Goal: Transaction & Acquisition: Purchase product/service

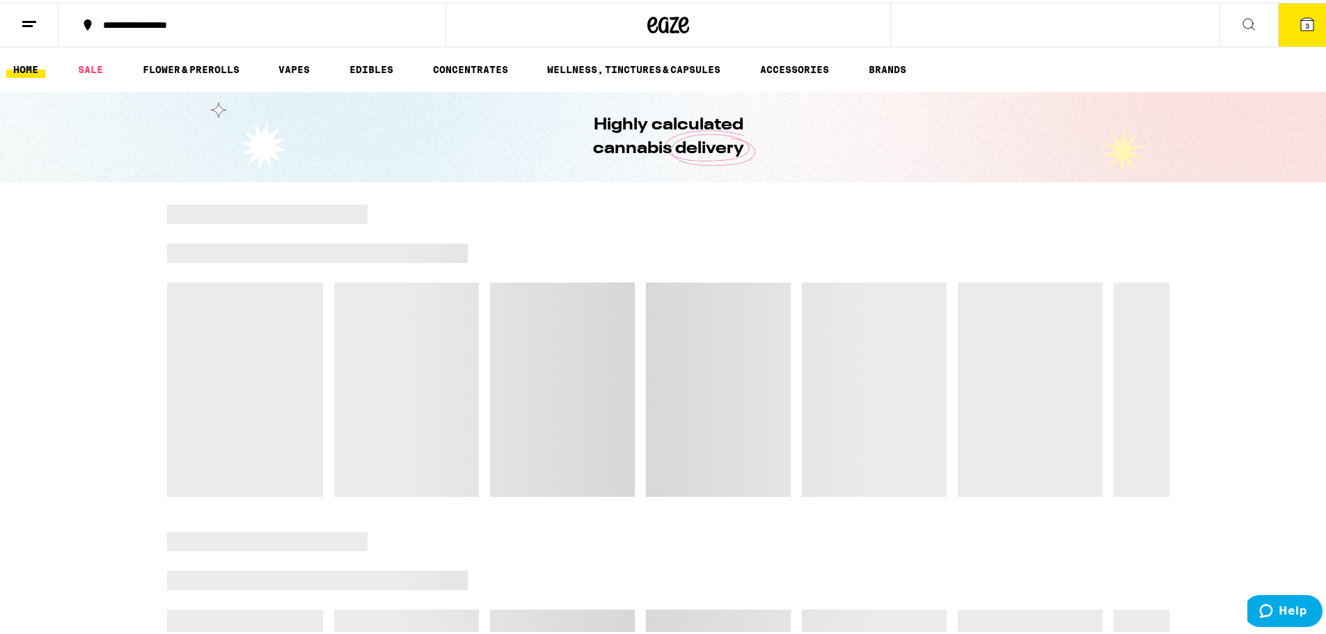
click at [1301, 27] on icon at bounding box center [1307, 21] width 13 height 13
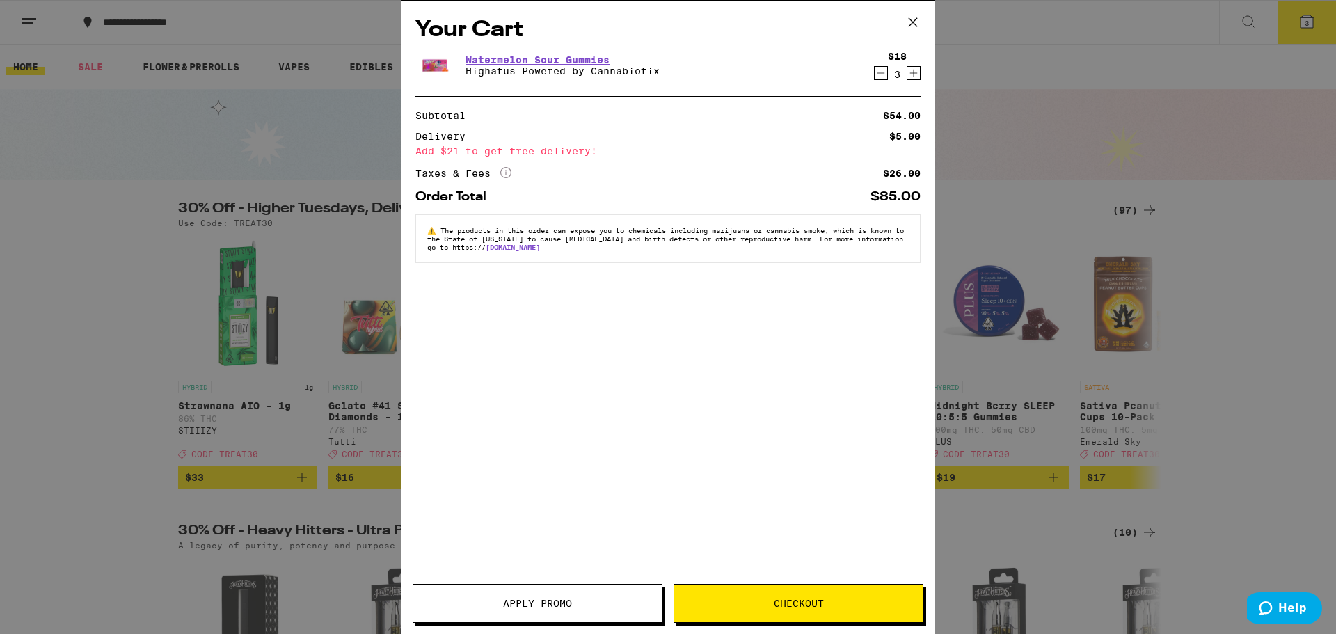
click at [916, 17] on icon at bounding box center [913, 22] width 21 height 21
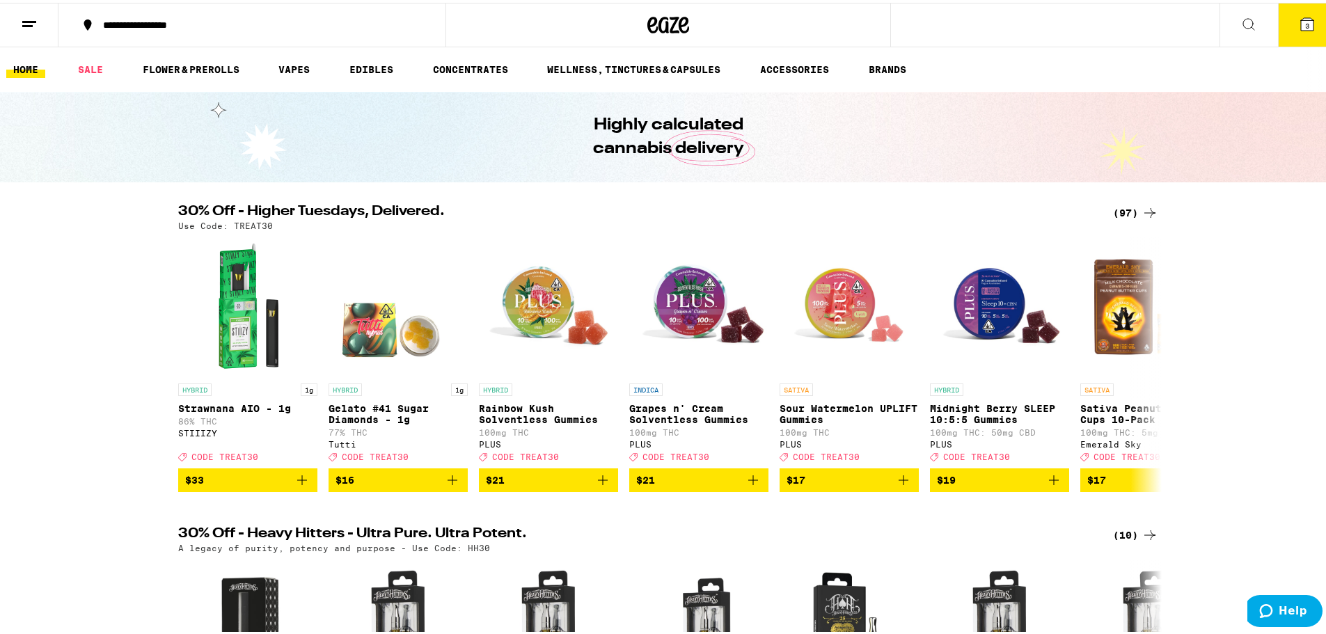
click at [1281, 31] on button "3" at bounding box center [1307, 22] width 58 height 43
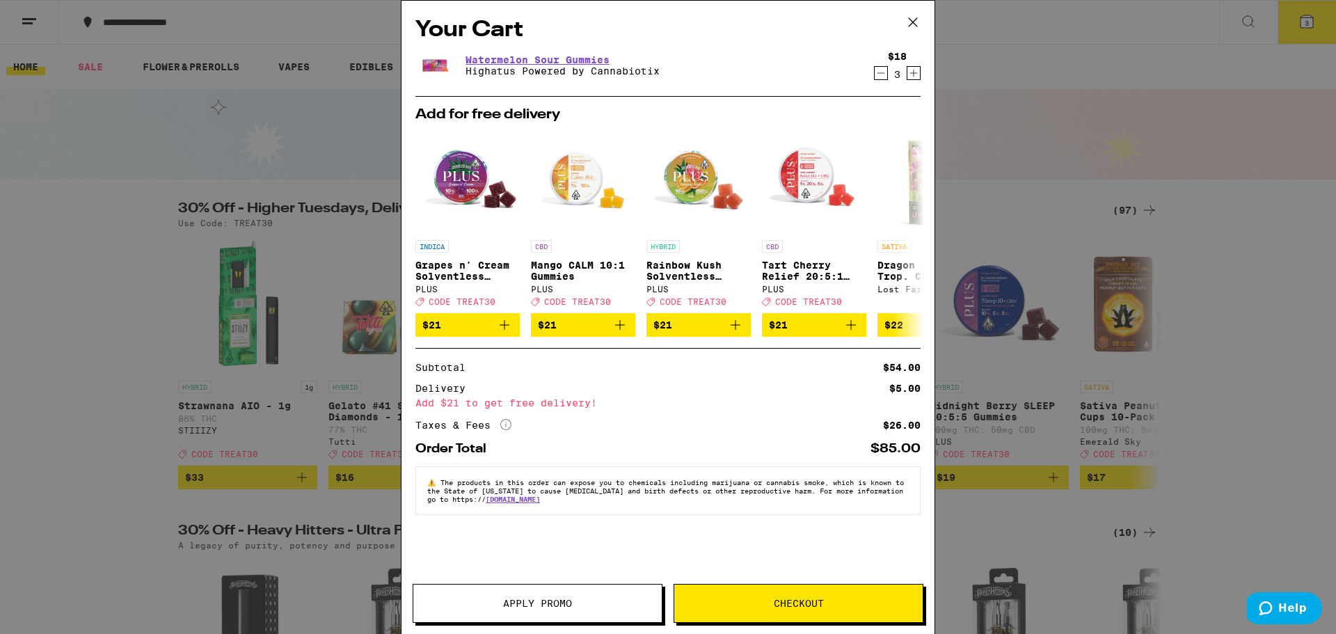
click at [917, 77] on icon "Increment" at bounding box center [914, 73] width 13 height 17
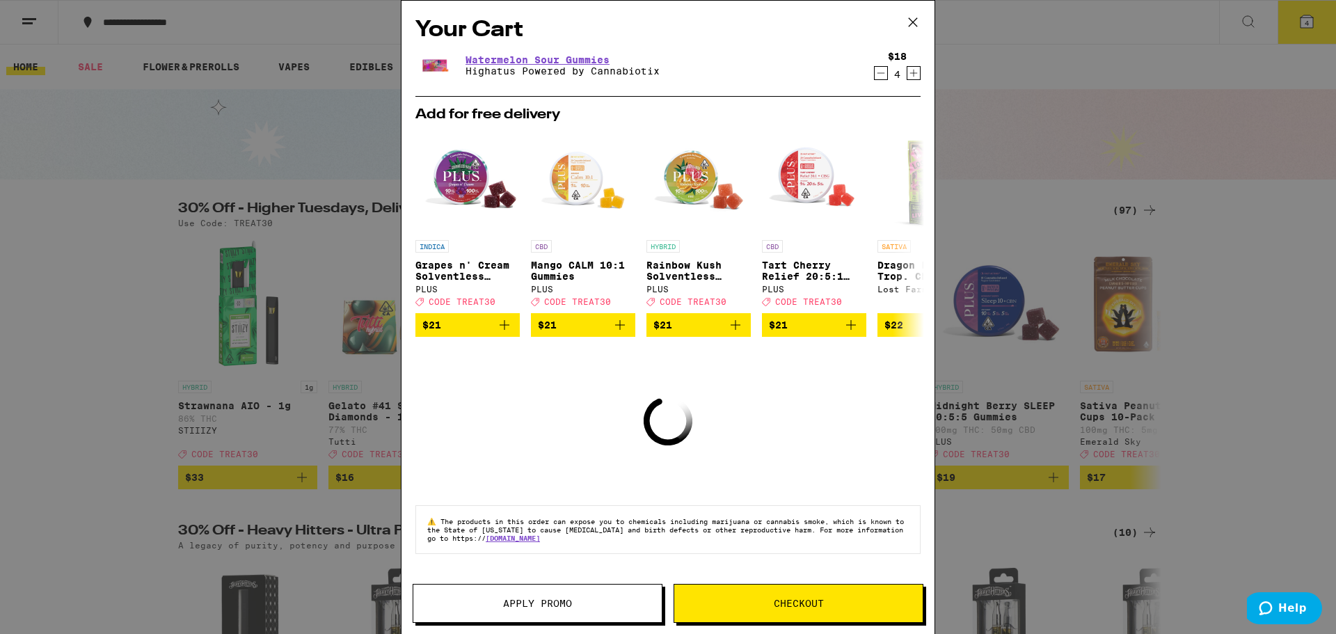
click at [917, 77] on icon "Increment" at bounding box center [914, 73] width 13 height 17
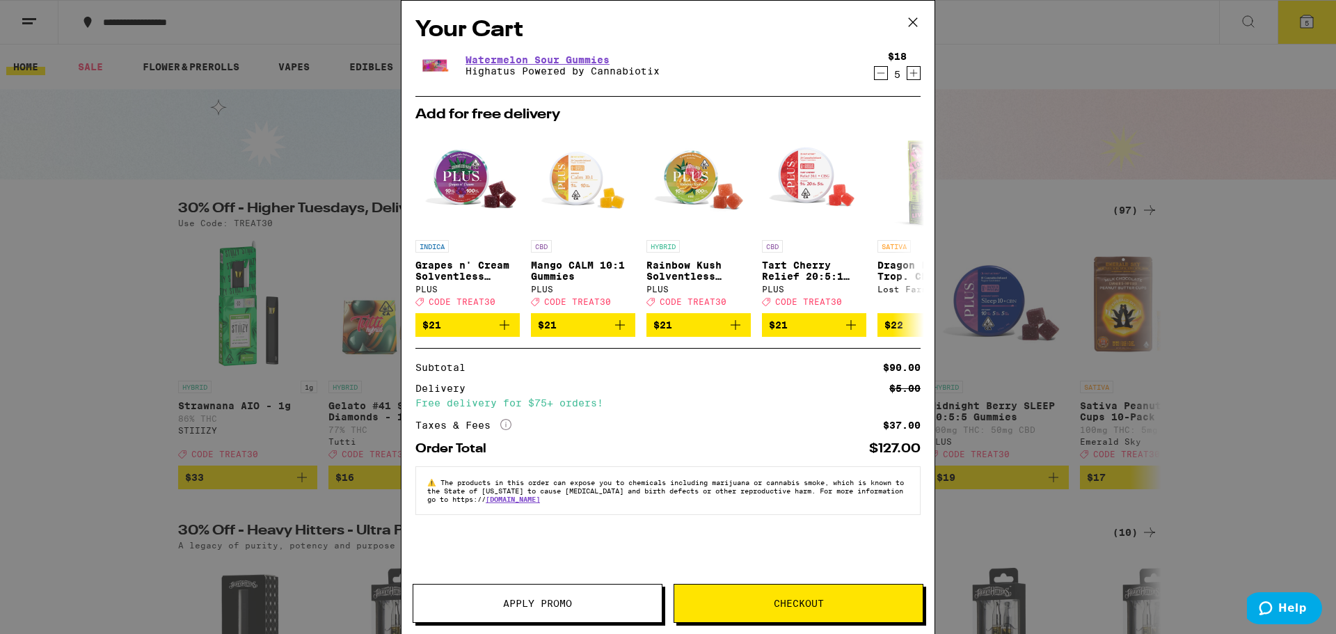
click at [879, 75] on icon "Decrement" at bounding box center [881, 73] width 13 height 17
click at [741, 333] on icon "Add to bag" at bounding box center [735, 325] width 17 height 17
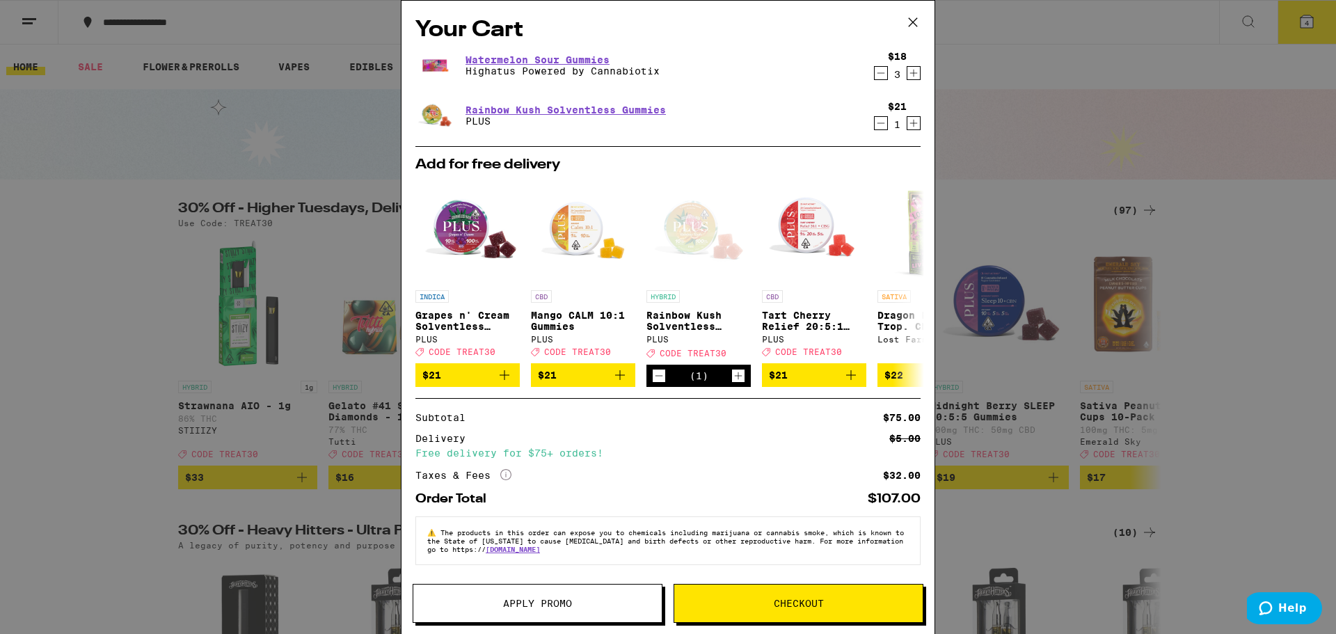
click at [621, 606] on span "Apply Promo" at bounding box center [537, 604] width 248 height 10
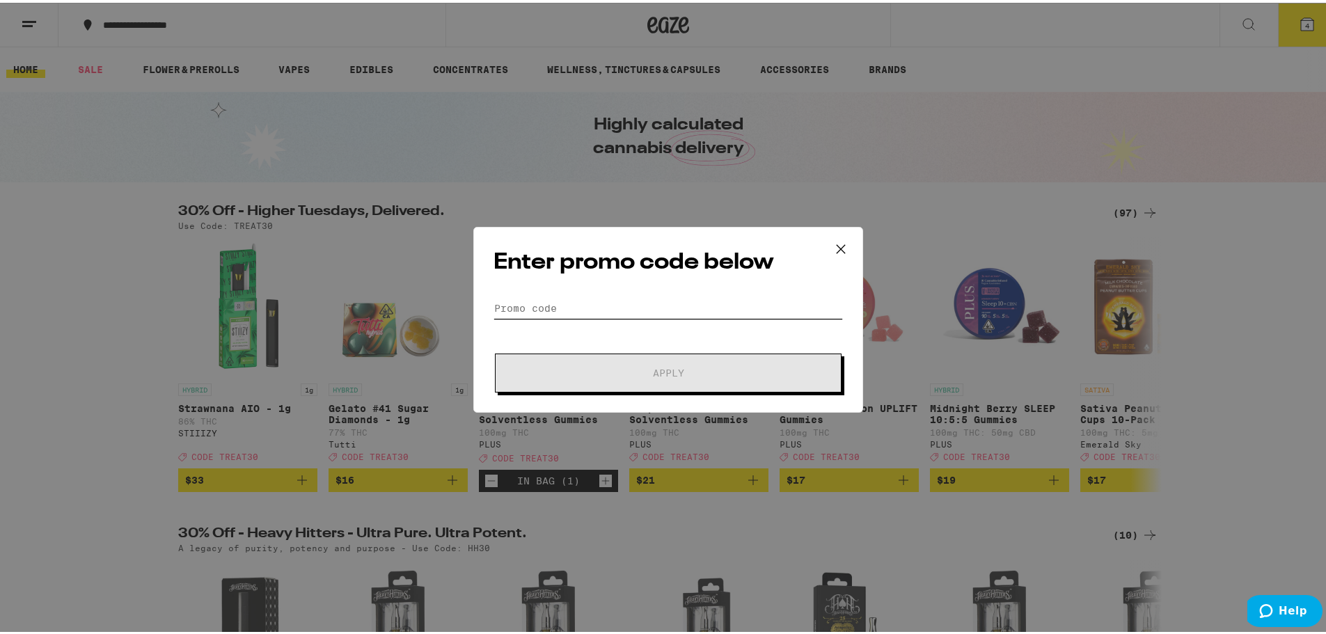
click at [667, 313] on input "Promo Code" at bounding box center [667, 305] width 349 height 21
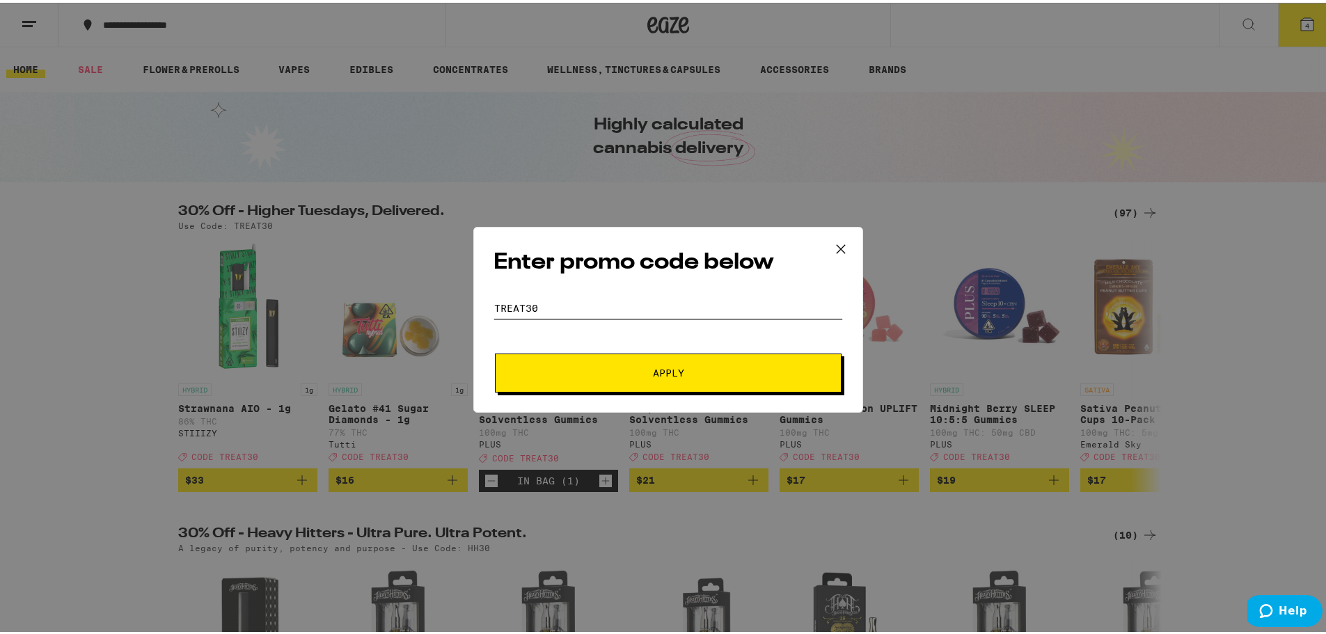
type input "treat30"
click at [495, 351] on button "Apply" at bounding box center [668, 370] width 347 height 39
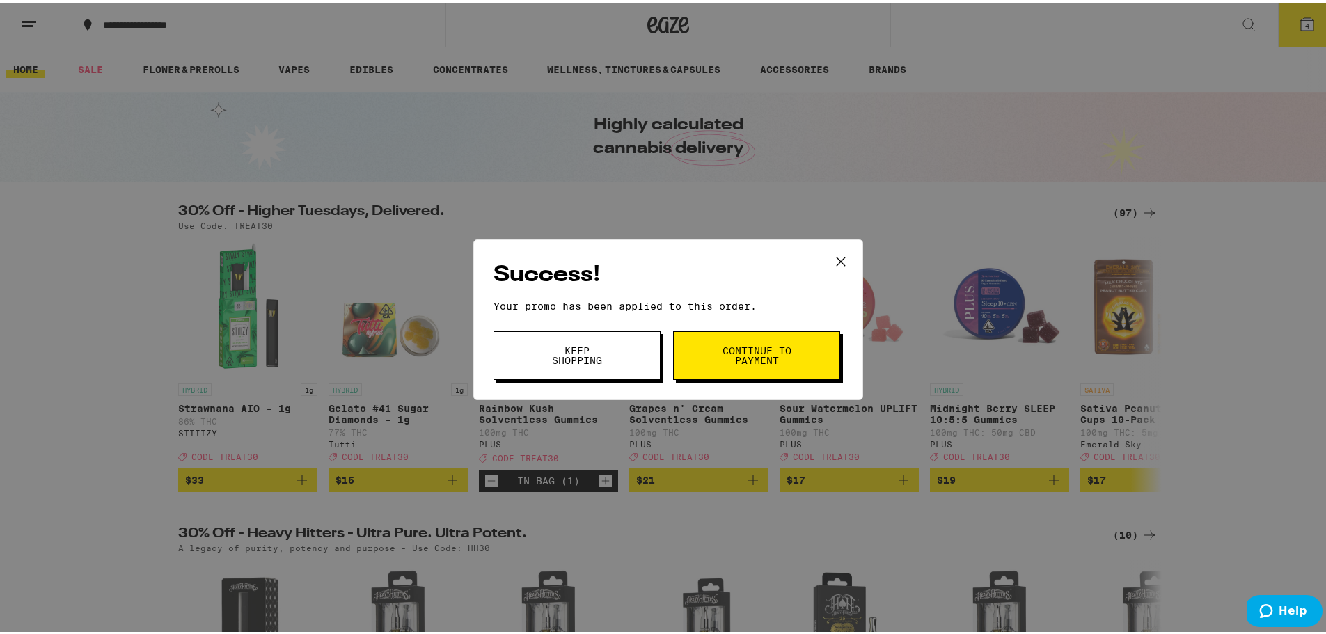
click at [704, 367] on button "Continue to payment" at bounding box center [756, 353] width 167 height 49
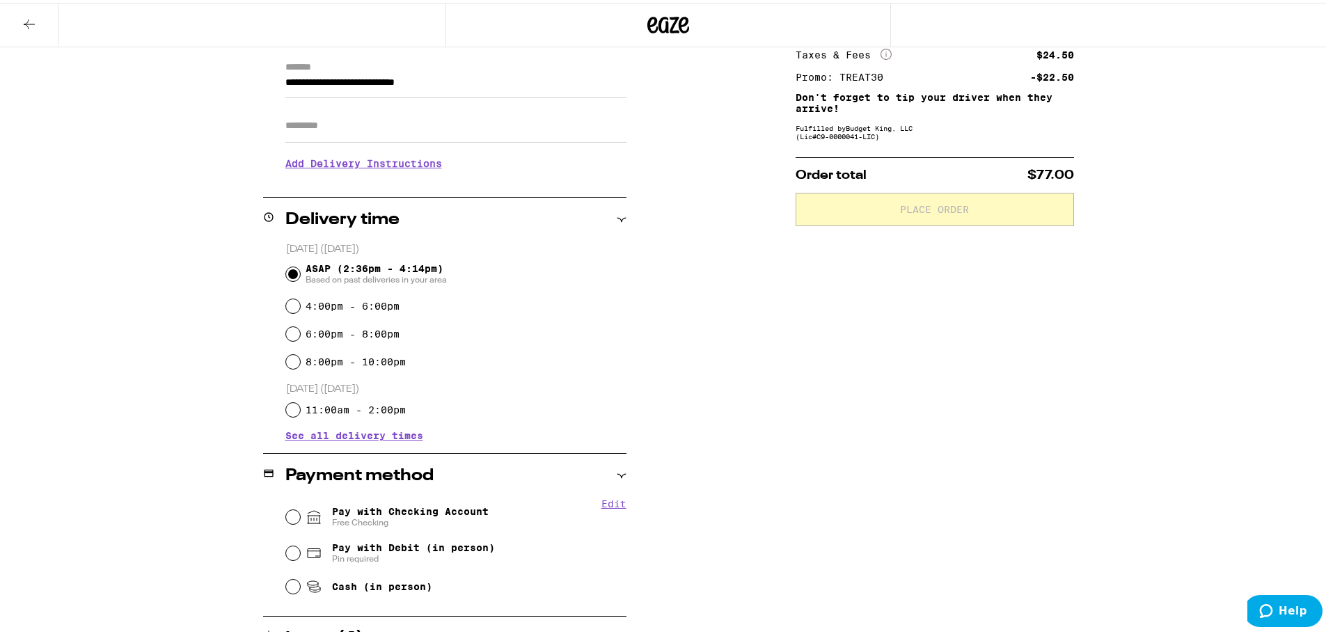
scroll to position [278, 0]
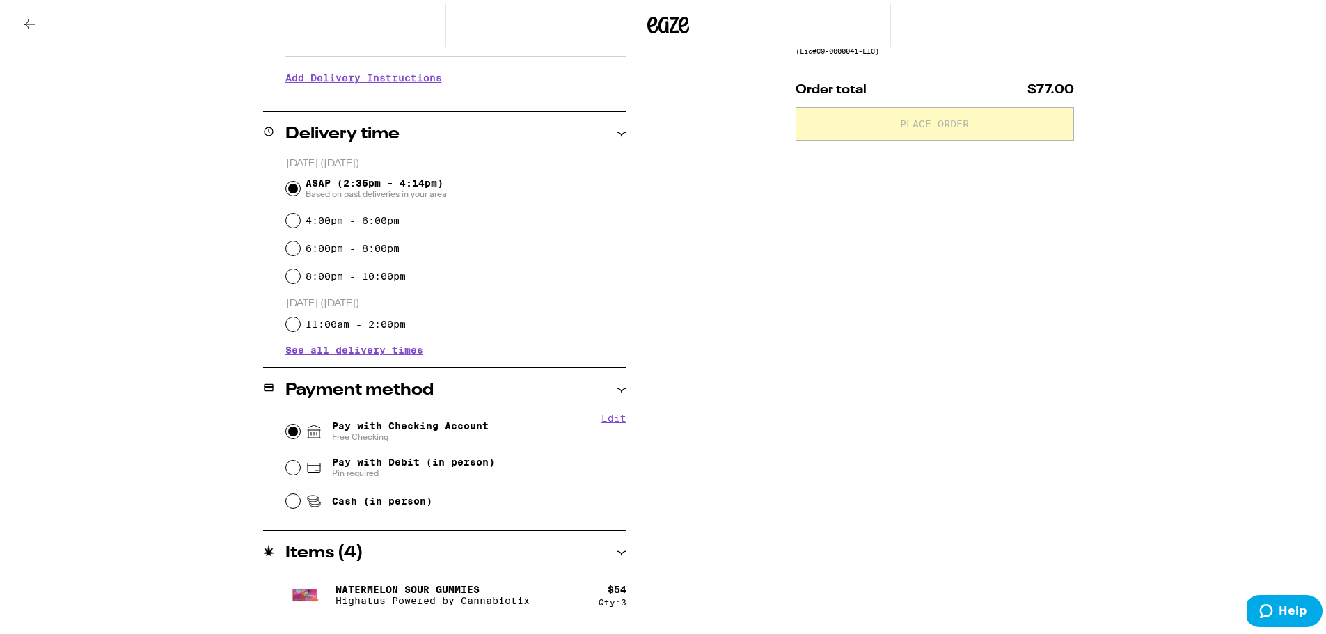
click at [288, 428] on input "Pay with Checking Account Free Checking" at bounding box center [293, 429] width 14 height 14
radio input "true"
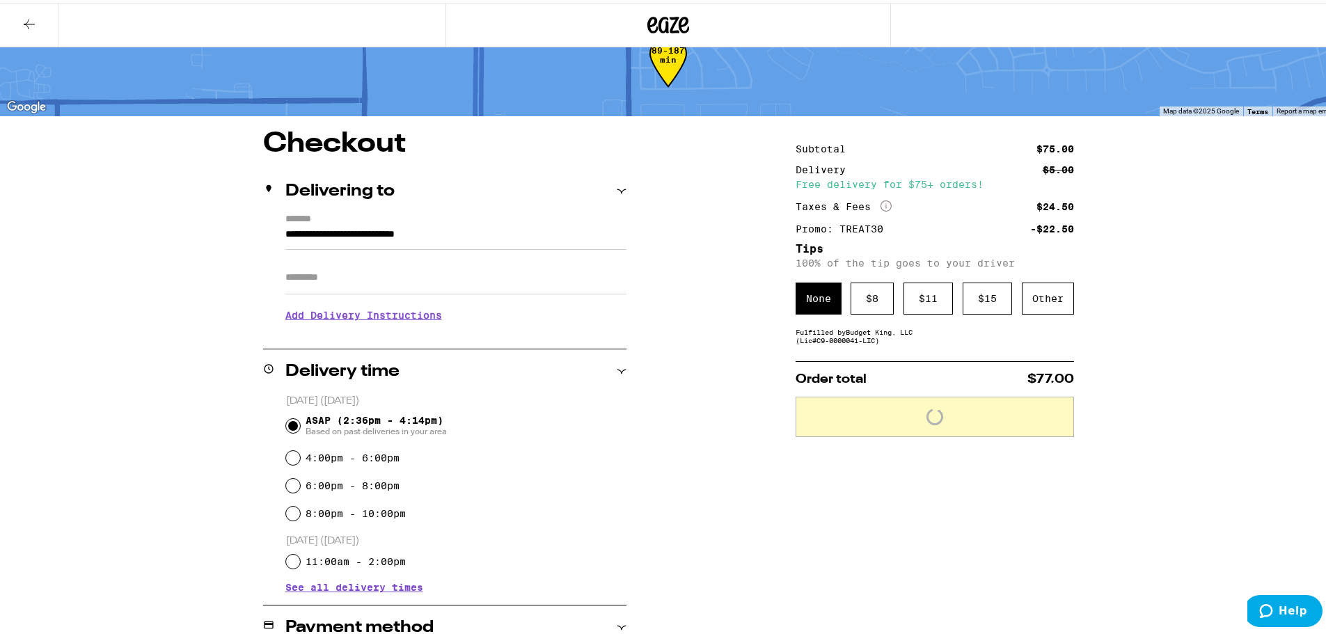
scroll to position [0, 0]
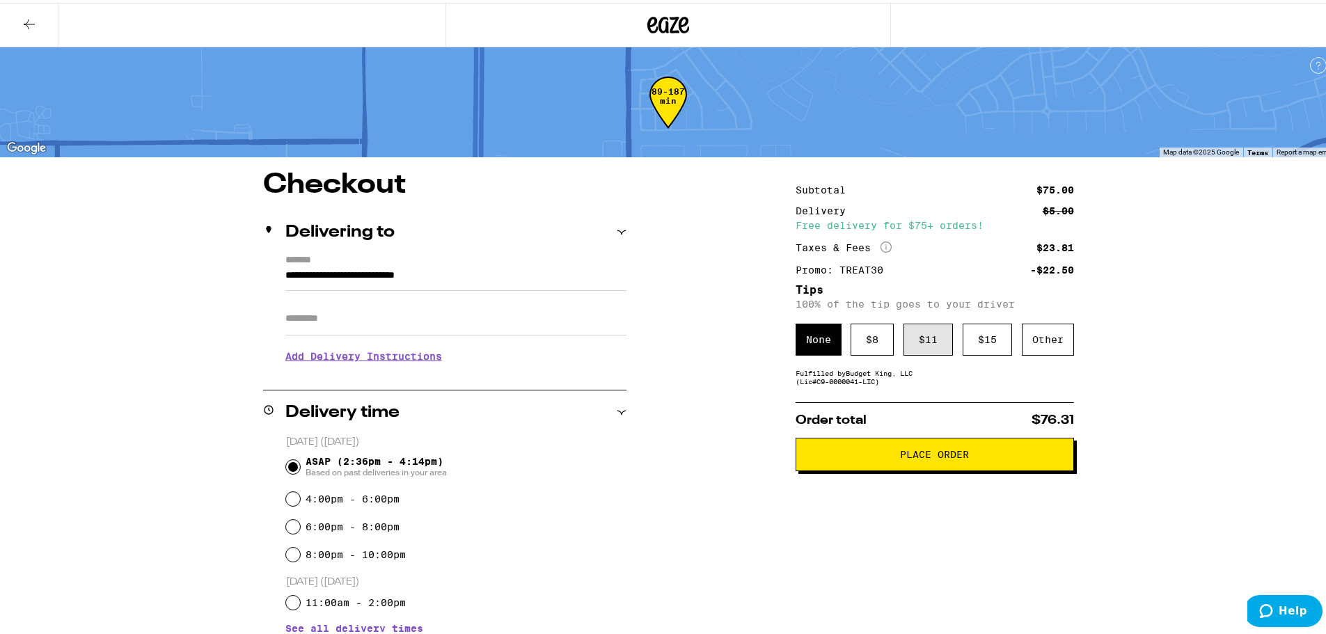
click at [912, 347] on div "$ 11" at bounding box center [927, 337] width 49 height 32
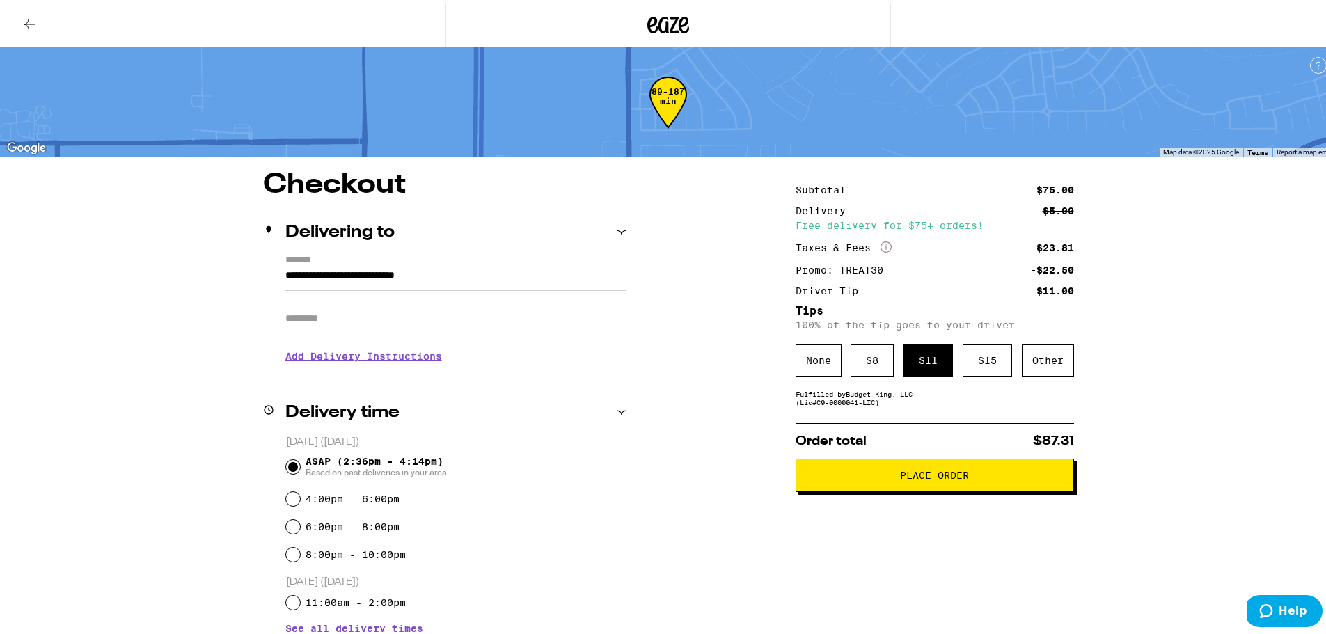
click at [866, 477] on span "Place Order" at bounding box center [934, 473] width 255 height 10
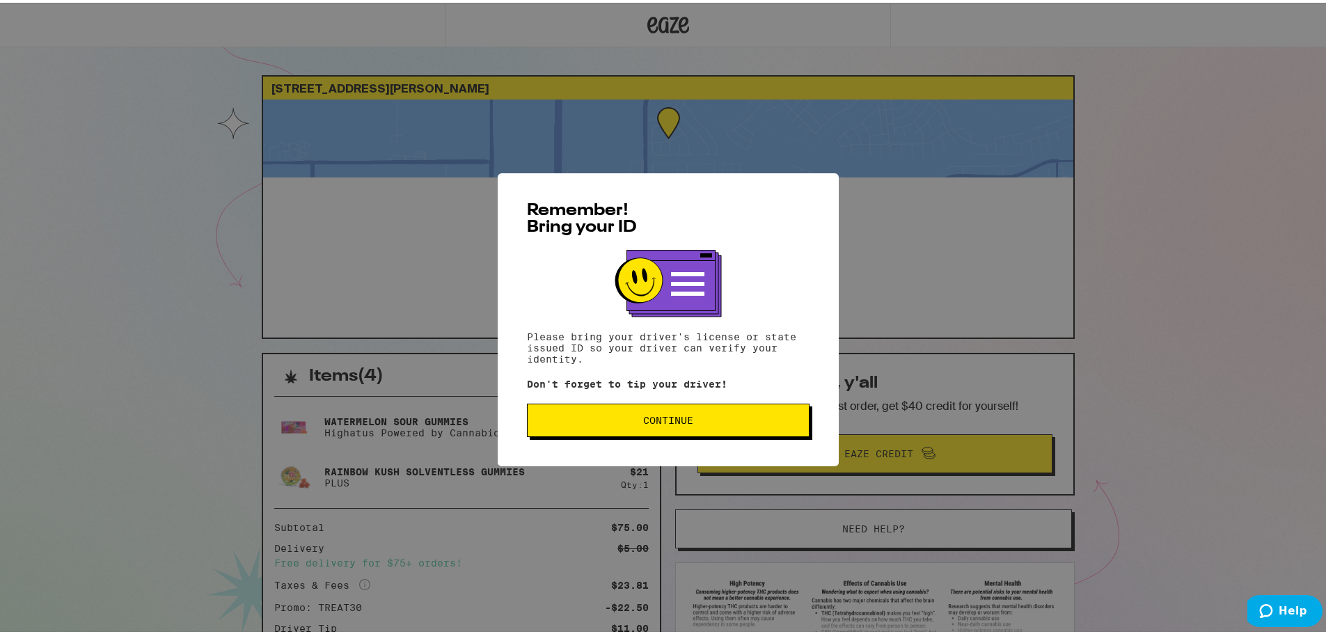
click at [754, 420] on span "Continue" at bounding box center [668, 418] width 259 height 10
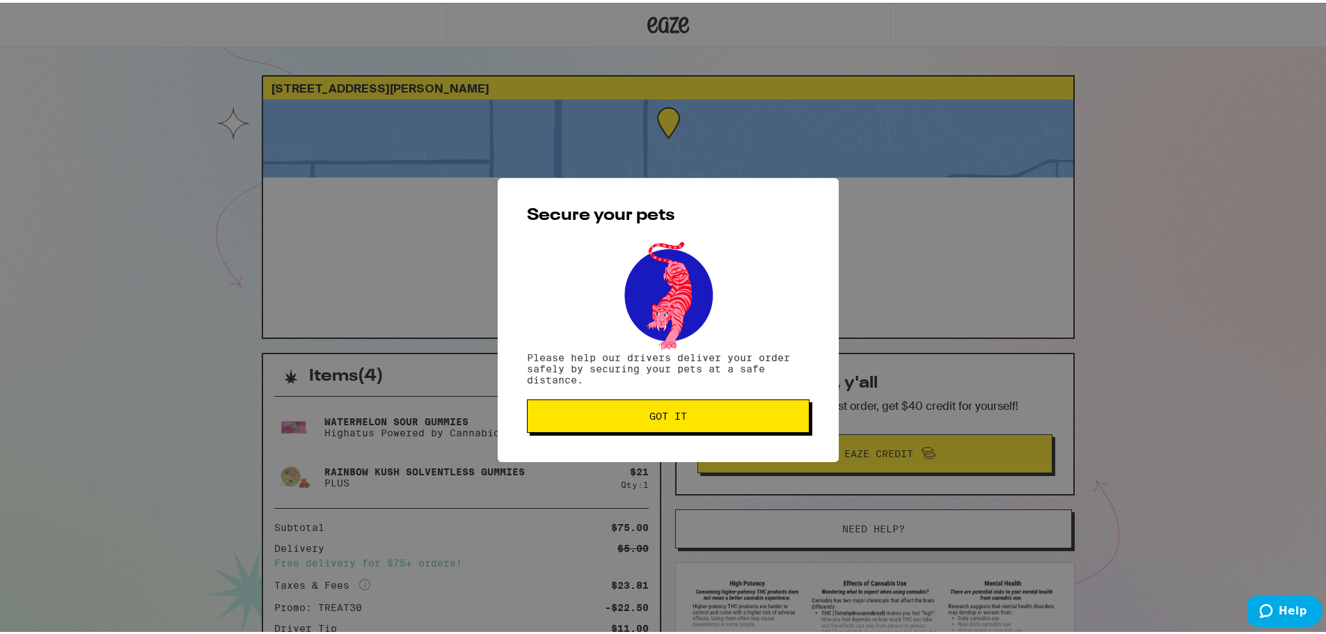
click at [736, 417] on span "Got it" at bounding box center [668, 414] width 259 height 10
